Goal: Transaction & Acquisition: Purchase product/service

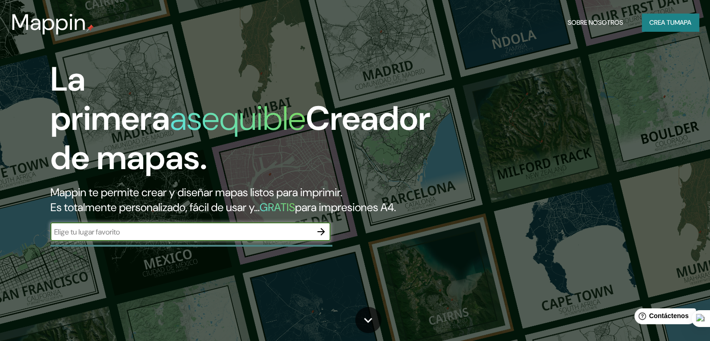
click at [664, 15] on button "Crea tu mapa" at bounding box center [670, 23] width 57 height 18
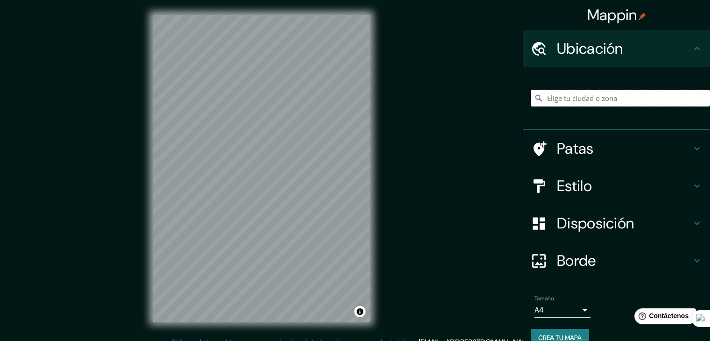
click at [608, 92] on input "Elige tu ciudad o zona" at bounding box center [620, 98] width 179 height 17
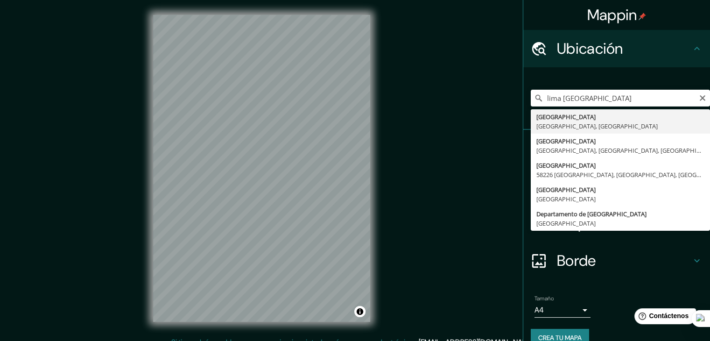
type input "[GEOGRAPHIC_DATA], [GEOGRAPHIC_DATA], [GEOGRAPHIC_DATA]"
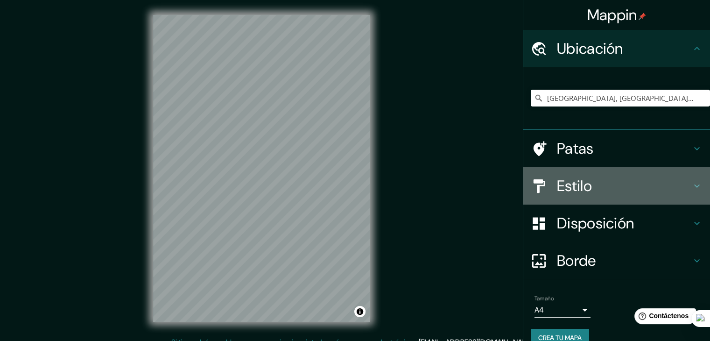
click at [622, 195] on div "Estilo" at bounding box center [616, 185] width 187 height 37
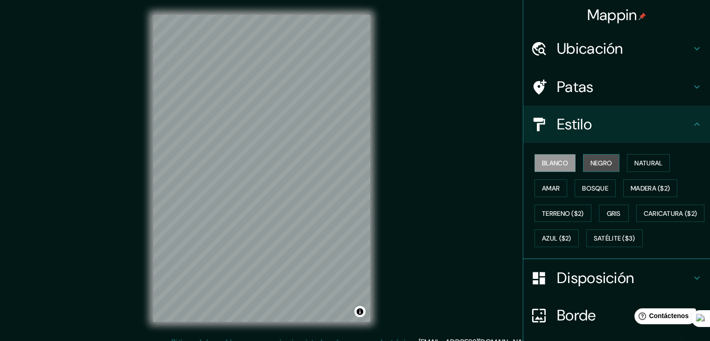
click at [599, 165] on font "Negro" at bounding box center [601, 163] width 22 height 8
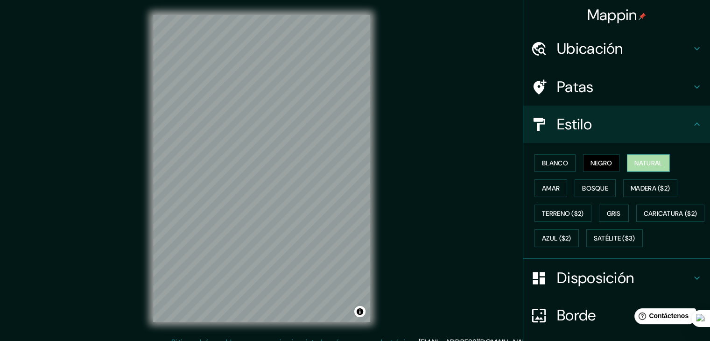
click at [637, 161] on font "Natural" at bounding box center [648, 163] width 28 height 8
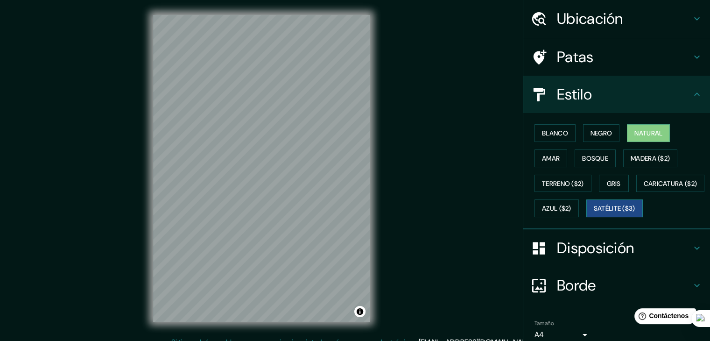
scroll to position [20, 0]
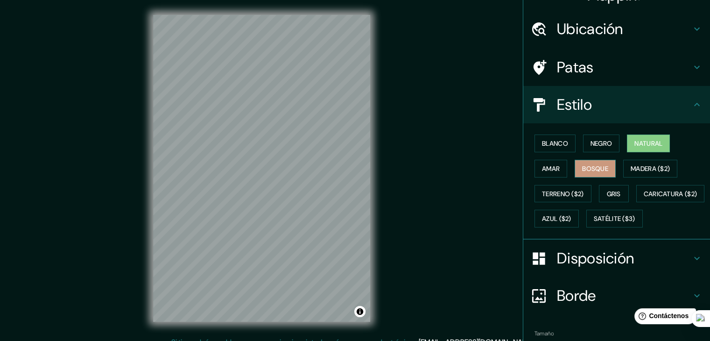
click at [588, 162] on font "Bosque" at bounding box center [595, 168] width 26 height 12
click at [542, 165] on font "Amar" at bounding box center [551, 168] width 18 height 8
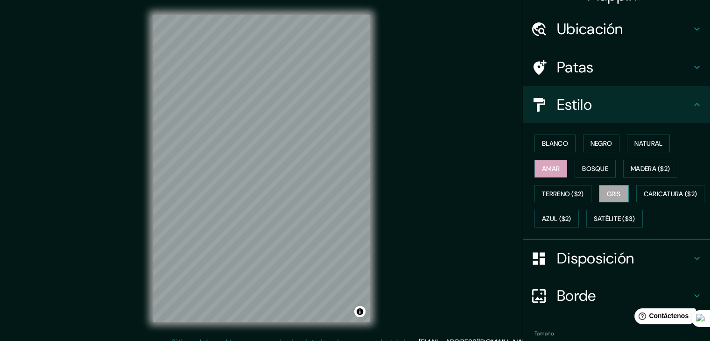
click at [600, 190] on button "Gris" at bounding box center [614, 194] width 30 height 18
click at [569, 189] on font "Terreno ($2)" at bounding box center [563, 193] width 42 height 8
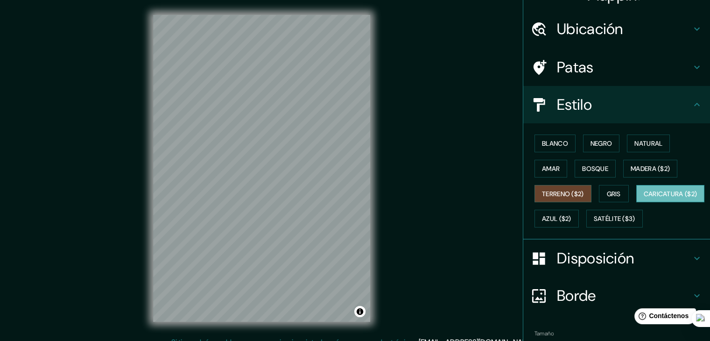
click at [644, 200] on font "Caricatura ($2)" at bounding box center [671, 194] width 54 height 12
click at [579, 210] on button "Azul ($2)" at bounding box center [556, 219] width 44 height 18
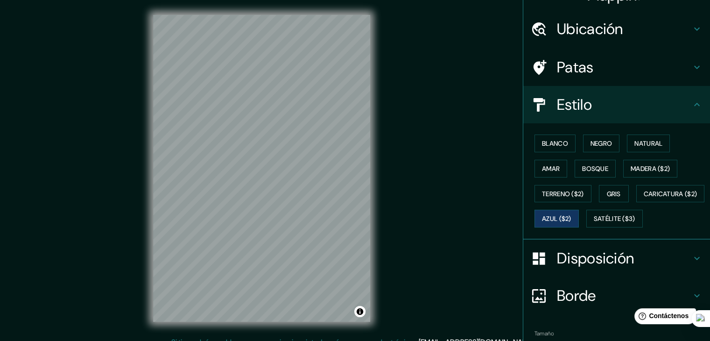
drag, startPoint x: 569, startPoint y: 238, endPoint x: 567, endPoint y: 227, distance: 10.5
click at [594, 224] on font "Satélite ($3)" at bounding box center [615, 218] width 42 height 12
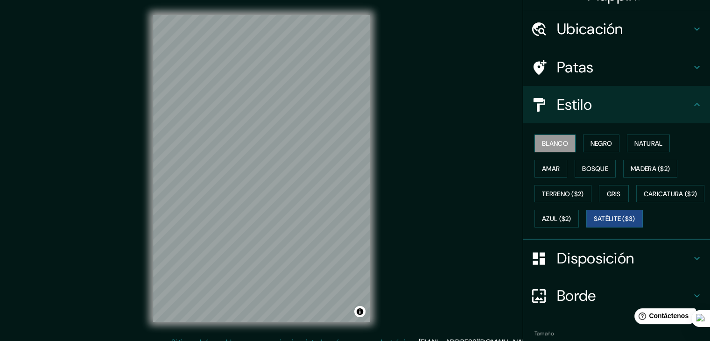
click at [553, 140] on font "Blanco" at bounding box center [555, 143] width 26 height 8
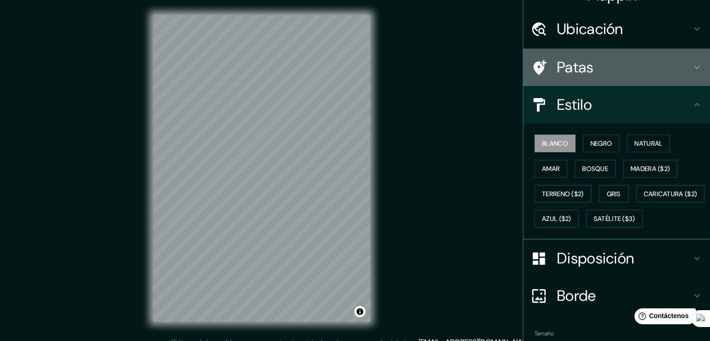
click at [563, 72] on font "Patas" at bounding box center [575, 67] width 37 height 20
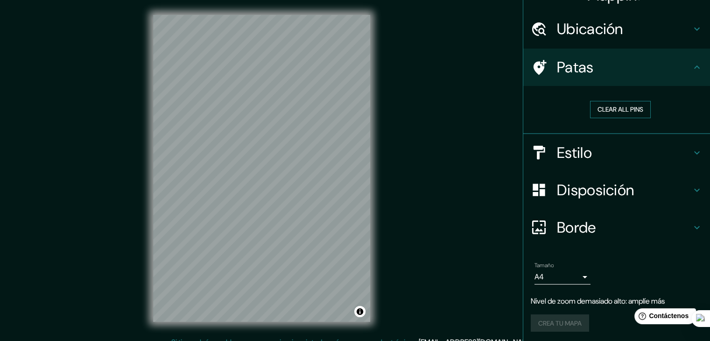
click at [604, 105] on button "Clear all pins" at bounding box center [620, 109] width 61 height 17
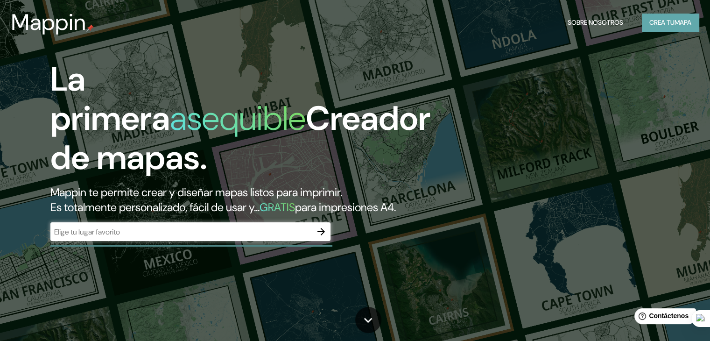
click at [655, 22] on font "Crea tu" at bounding box center [661, 22] width 25 height 8
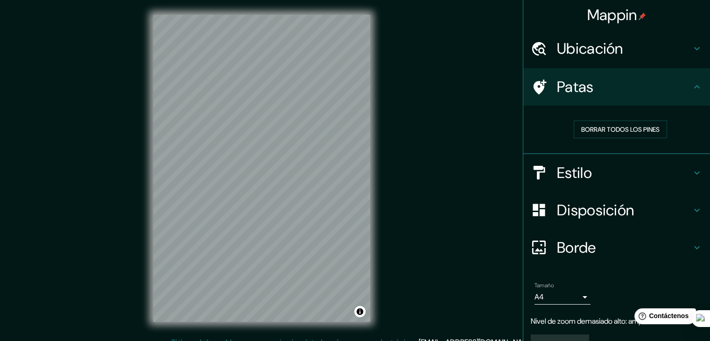
click at [613, 47] on font "Ubicación" at bounding box center [590, 49] width 66 height 20
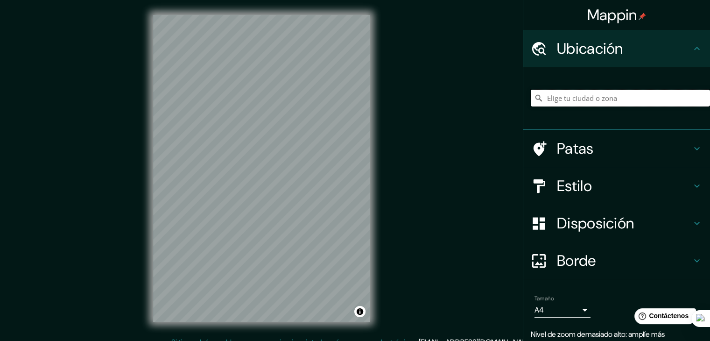
click at [600, 102] on input "Elige tu ciudad o zona" at bounding box center [620, 98] width 179 height 17
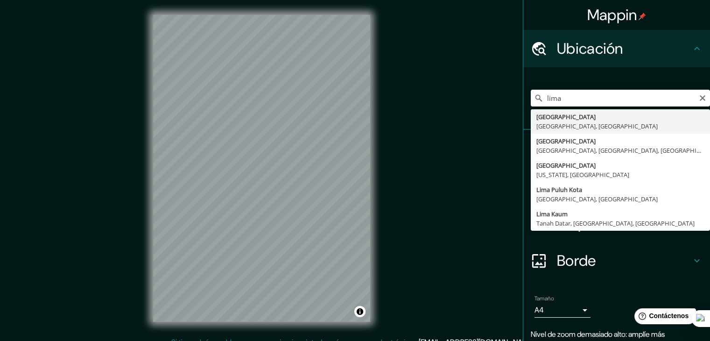
type input "[GEOGRAPHIC_DATA], [GEOGRAPHIC_DATA], [GEOGRAPHIC_DATA]"
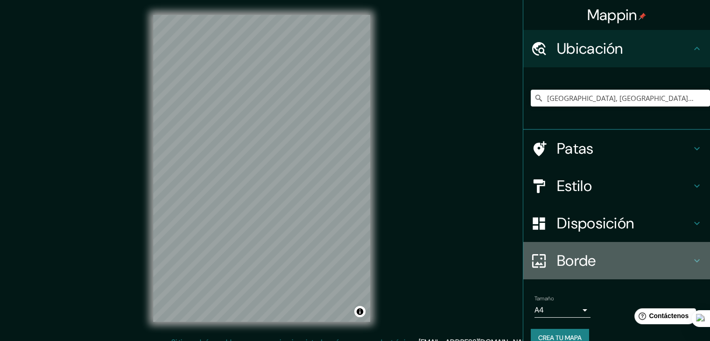
click at [563, 257] on font "Borde" at bounding box center [576, 261] width 39 height 20
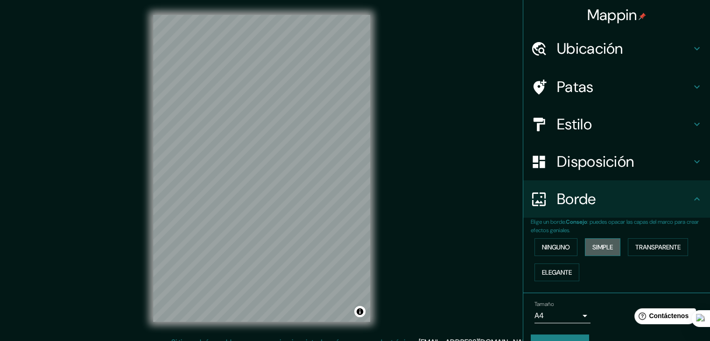
click at [592, 243] on font "Simple" at bounding box center [602, 247] width 21 height 8
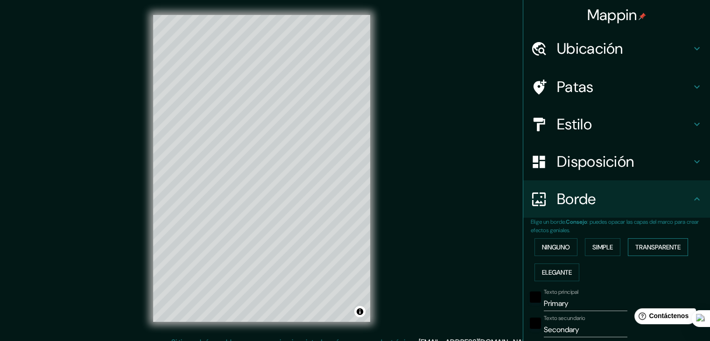
click at [641, 247] on font "Transparente" at bounding box center [657, 247] width 45 height 8
click at [562, 268] on font "Elegante" at bounding box center [557, 272] width 30 height 8
click at [558, 253] on button "Ninguno" at bounding box center [555, 247] width 43 height 18
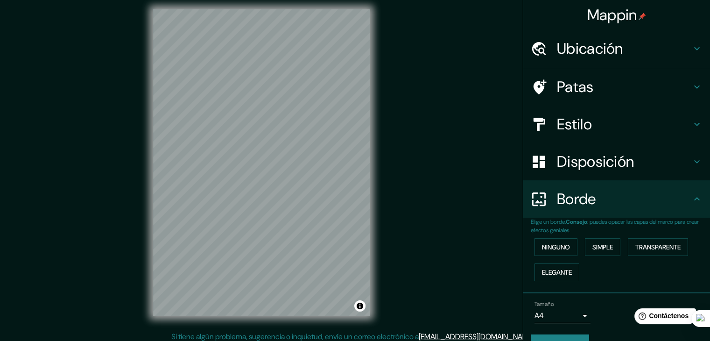
scroll to position [11, 0]
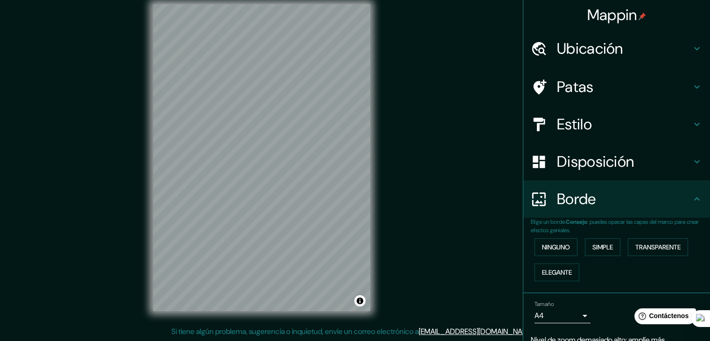
click at [609, 51] on font "Ubicación" at bounding box center [590, 49] width 66 height 20
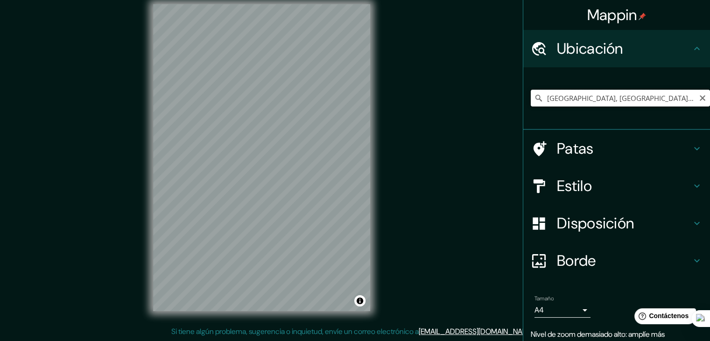
click at [567, 100] on input "[GEOGRAPHIC_DATA], [GEOGRAPHIC_DATA], [GEOGRAPHIC_DATA]" at bounding box center [620, 98] width 179 height 17
type input "[GEOGRAPHIC_DATA]"
click at [578, 186] on font "Estilo" at bounding box center [574, 186] width 35 height 20
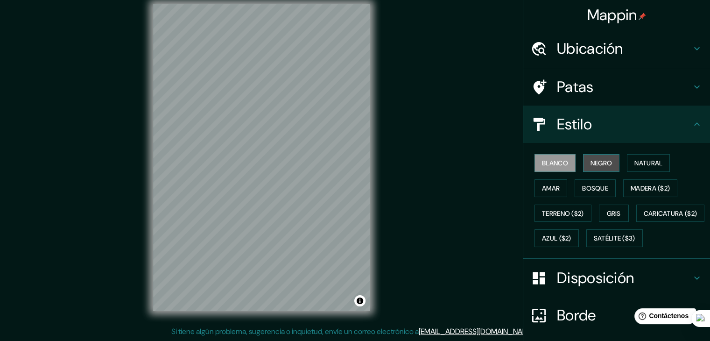
click at [597, 157] on font "Negro" at bounding box center [601, 163] width 22 height 12
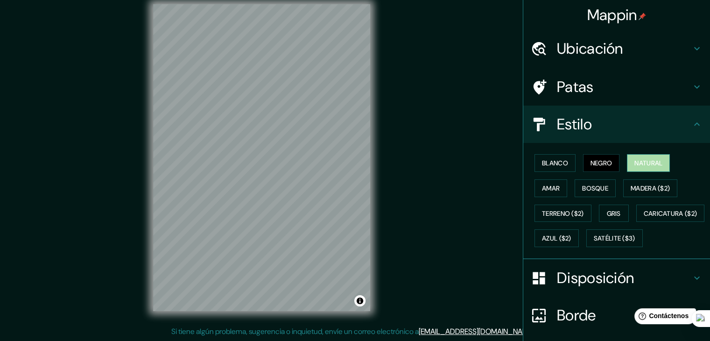
click at [644, 157] on font "Natural" at bounding box center [648, 163] width 28 height 12
click at [597, 58] on div "Ubicación" at bounding box center [616, 48] width 187 height 37
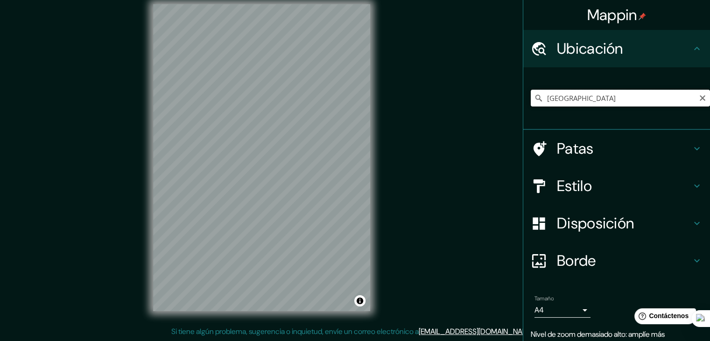
click at [579, 97] on input "[GEOGRAPHIC_DATA]" at bounding box center [620, 98] width 179 height 17
